Goal: Information Seeking & Learning: Learn about a topic

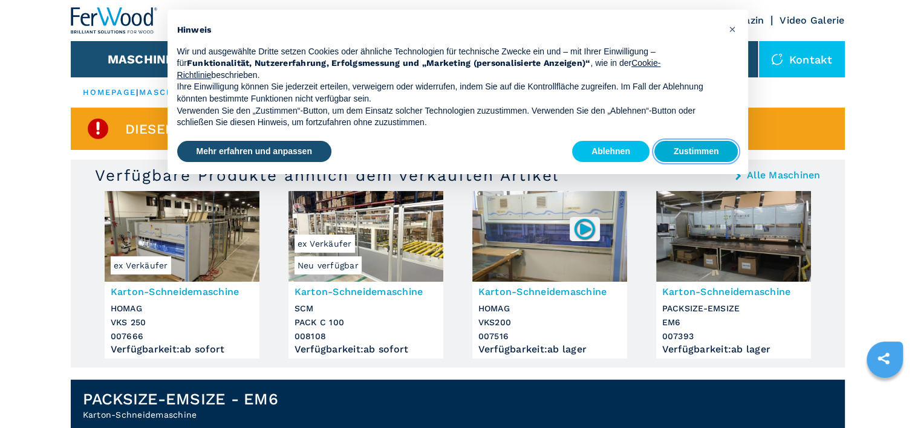
click at [692, 151] on button "Zustimmen" at bounding box center [696, 152] width 84 height 22
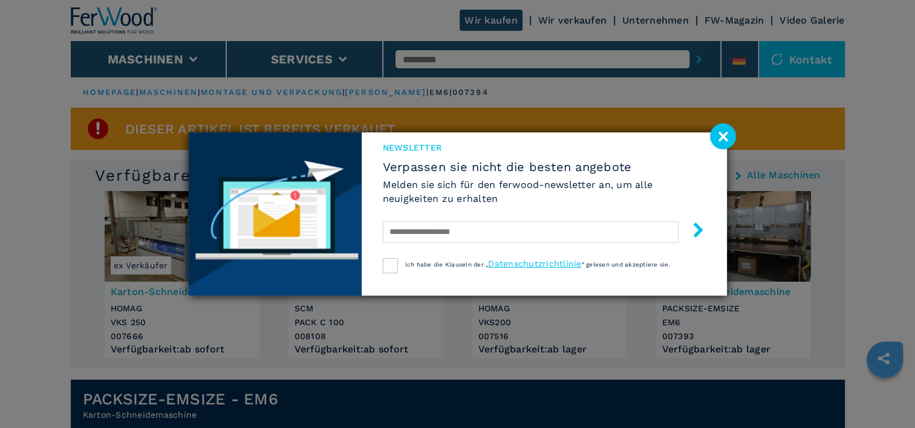
click at [726, 132] on image at bounding box center [723, 136] width 26 height 26
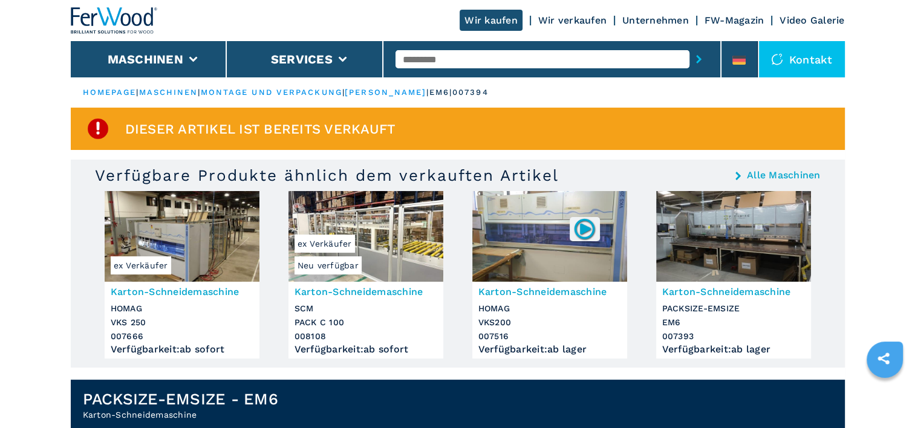
click at [593, 227] on img at bounding box center [585, 229] width 24 height 24
click at [703, 239] on img at bounding box center [733, 236] width 155 height 91
click at [702, 288] on h3 "Karton-Schneidemaschine" at bounding box center [733, 292] width 143 height 14
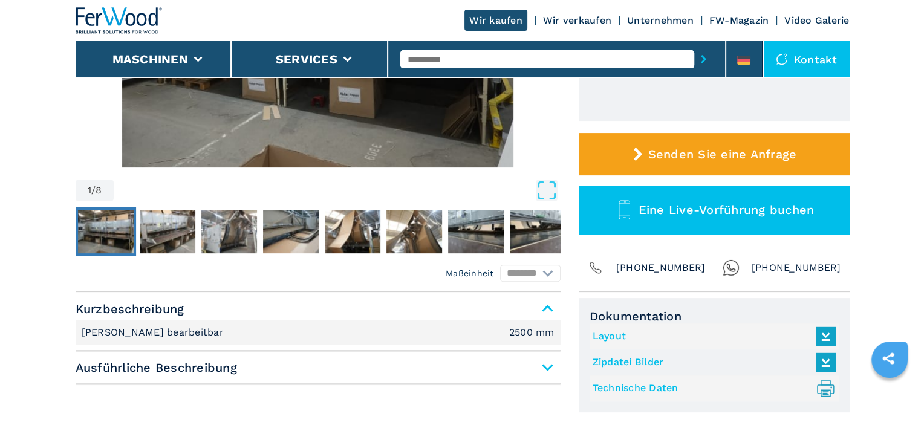
scroll to position [339, 0]
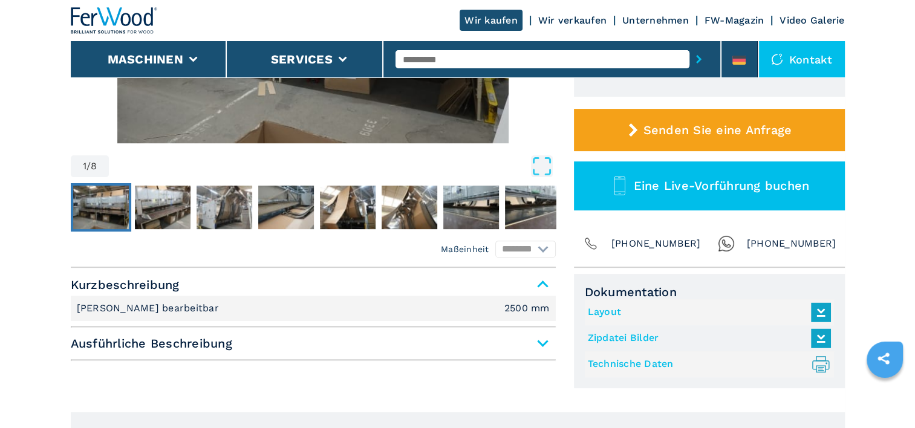
click at [821, 334] on icon at bounding box center [821, 337] width 26 height 25
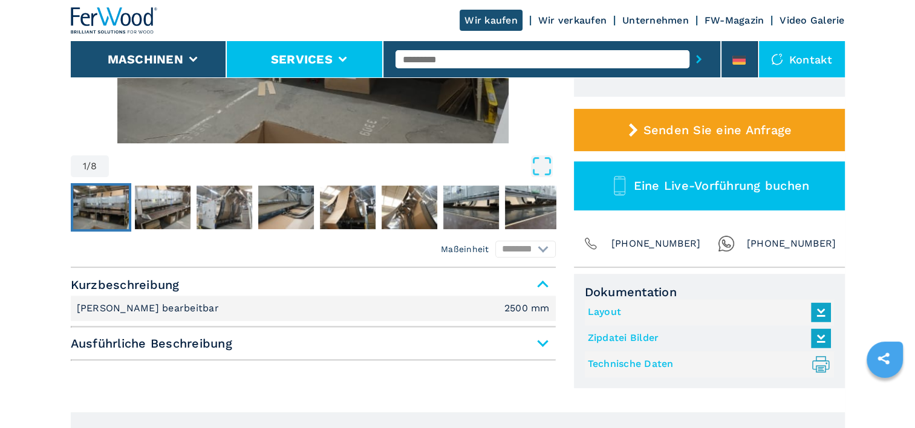
click at [344, 56] on li "Services" at bounding box center [305, 59] width 157 height 36
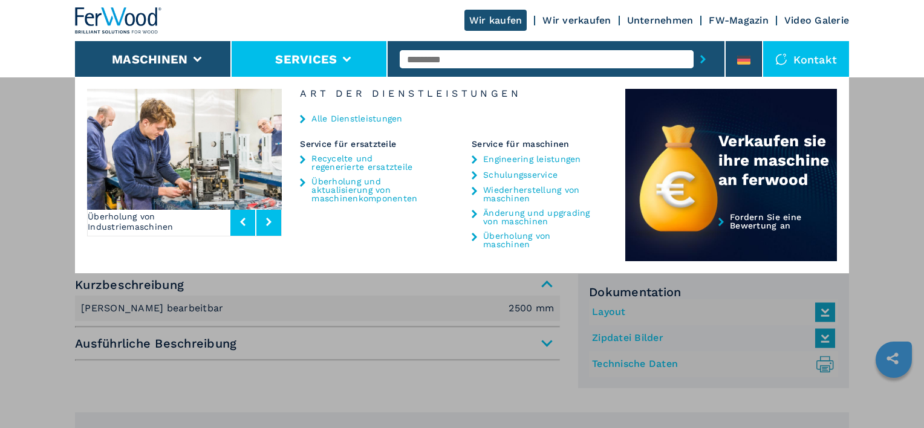
click at [267, 220] on icon at bounding box center [268, 222] width 5 height 8
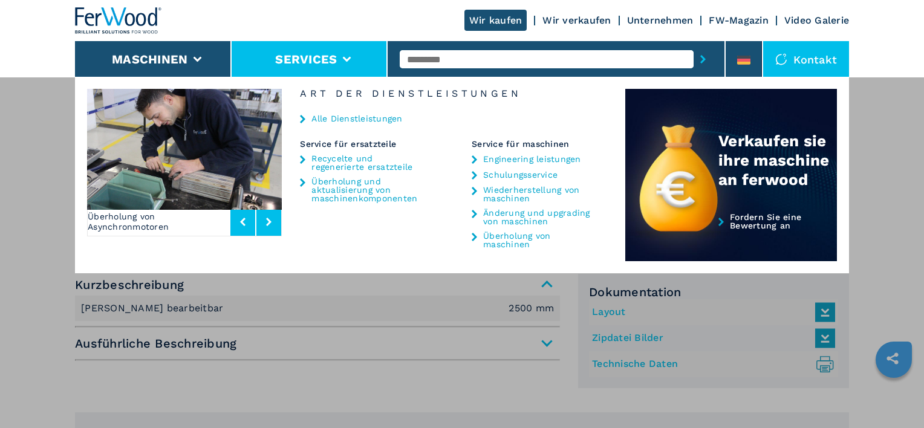
click at [267, 220] on icon at bounding box center [268, 222] width 5 height 8
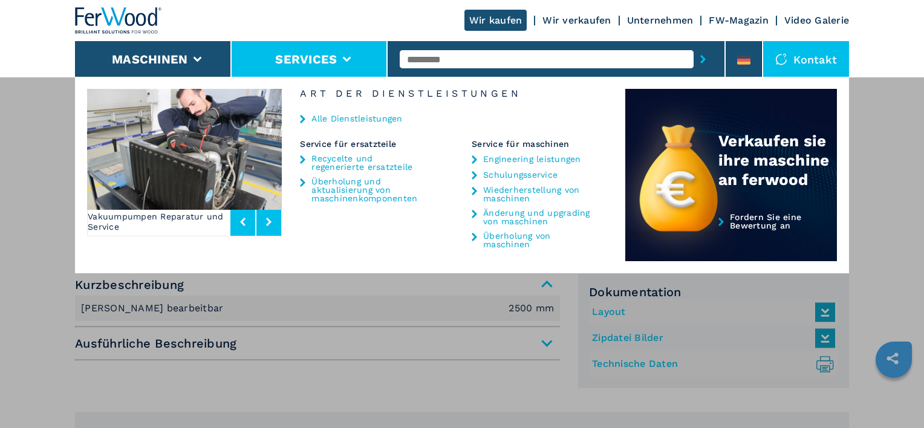
click at [267, 220] on icon at bounding box center [268, 222] width 5 height 8
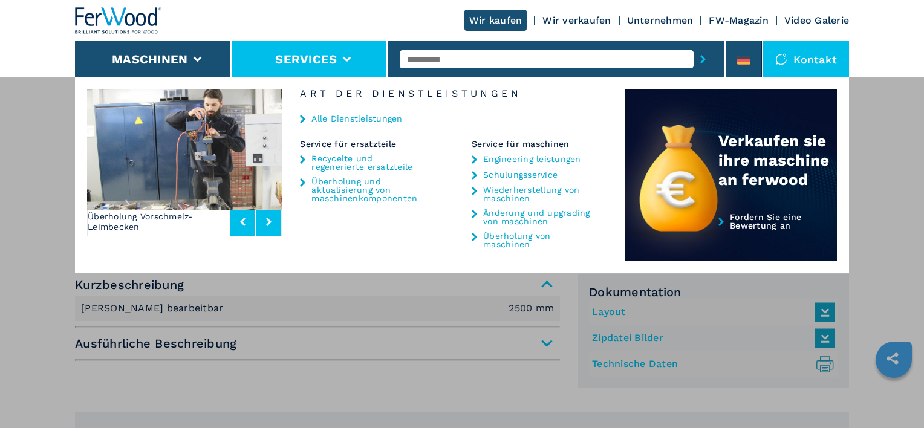
click at [524, 157] on link "Engineering leistungen" at bounding box center [532, 159] width 98 height 8
click at [653, 19] on link "Unternehmen" at bounding box center [660, 20] width 67 height 11
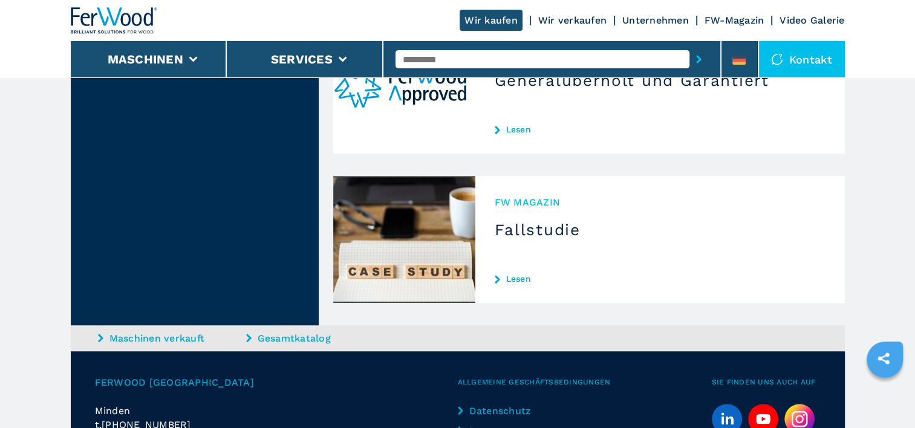
scroll to position [668, 0]
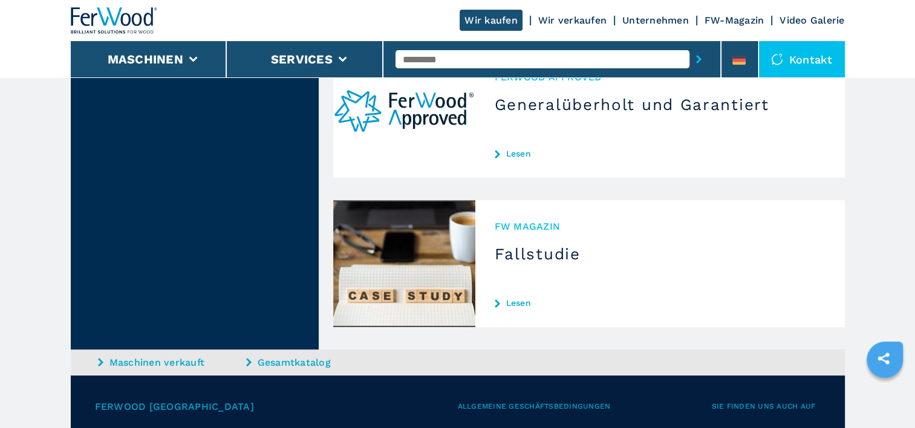
click at [515, 298] on link "Lesen" at bounding box center [660, 303] width 331 height 10
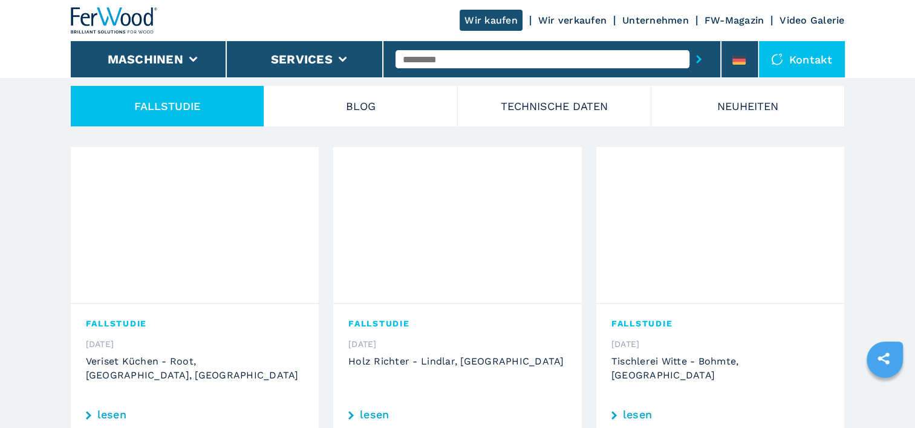
scroll to position [290, 0]
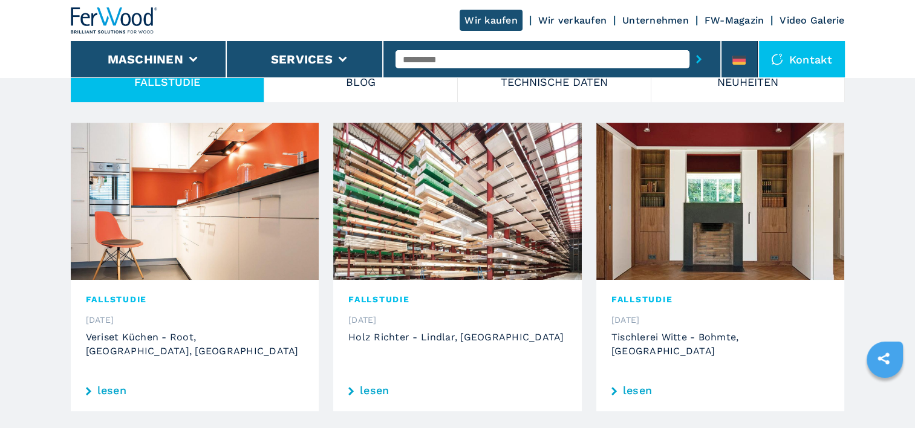
click at [363, 385] on link "lesen" at bounding box center [457, 390] width 218 height 11
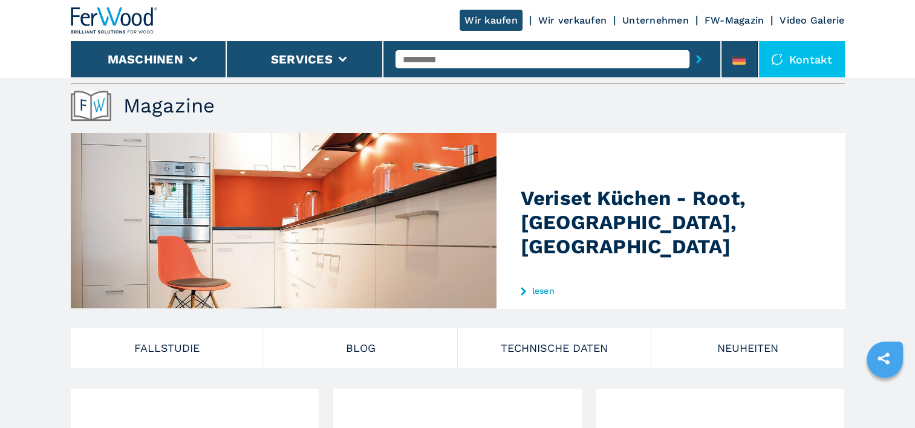
scroll to position [48, 0]
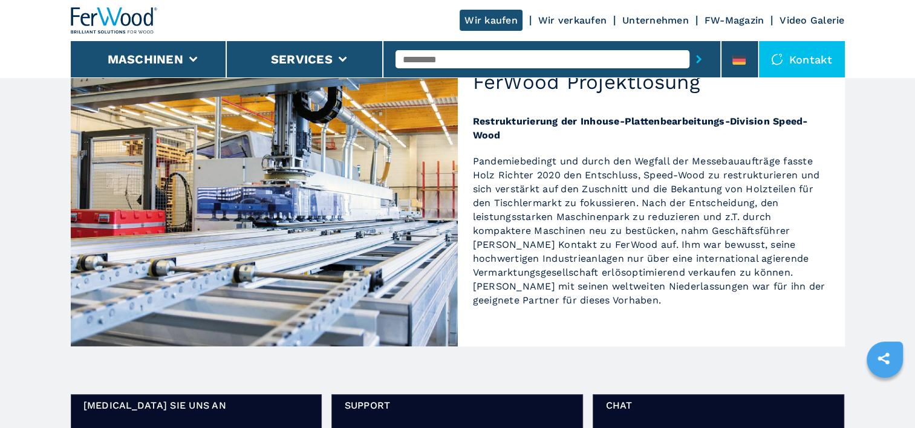
scroll to position [517, 0]
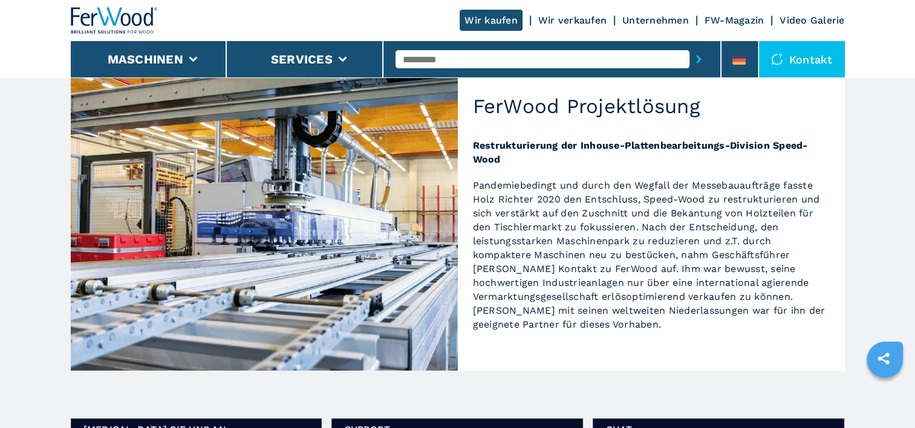
click at [653, 21] on link "Unternehmen" at bounding box center [655, 20] width 67 height 11
